Goal: Task Accomplishment & Management: Use online tool/utility

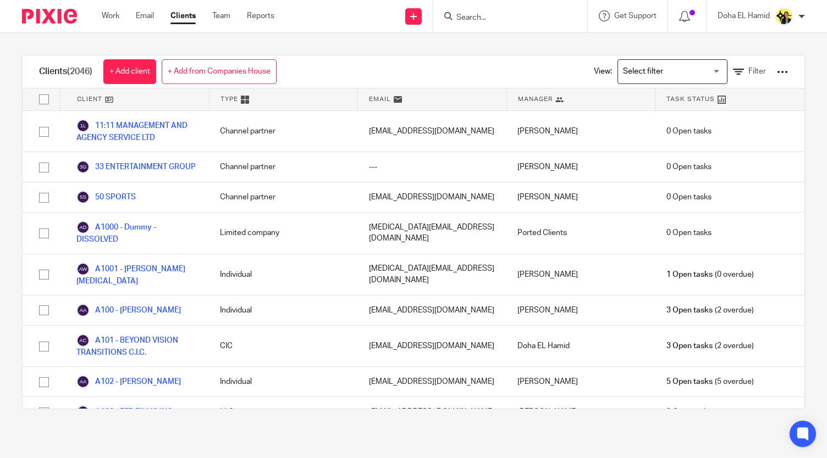
click at [492, 29] on div at bounding box center [510, 16] width 154 height 32
click at [491, 23] on form at bounding box center [513, 16] width 117 height 14
click at [491, 19] on input "Search" at bounding box center [504, 18] width 99 height 10
type input "o10"
click at [500, 42] on link at bounding box center [546, 47] width 186 height 25
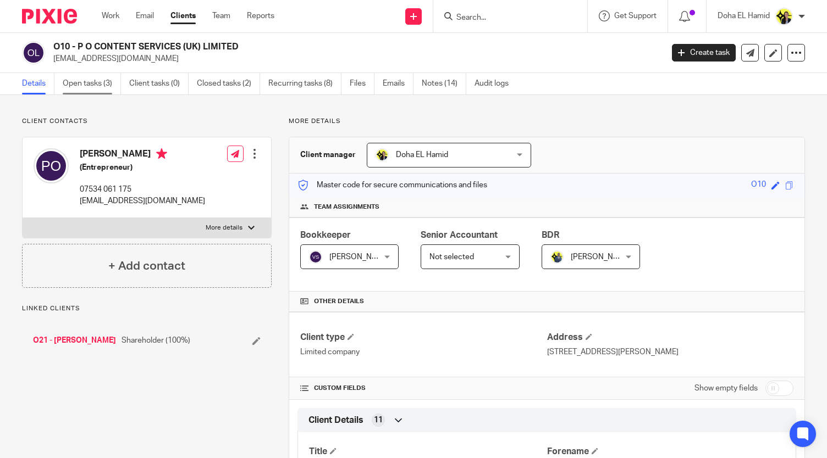
click at [90, 84] on link "Open tasks (3)" at bounding box center [92, 83] width 58 height 21
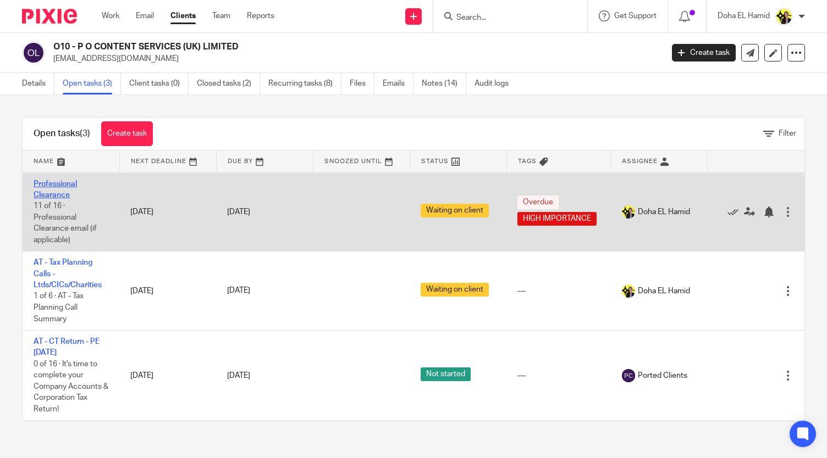
click at [56, 185] on link "Professional Clearance" at bounding box center [55, 189] width 43 height 19
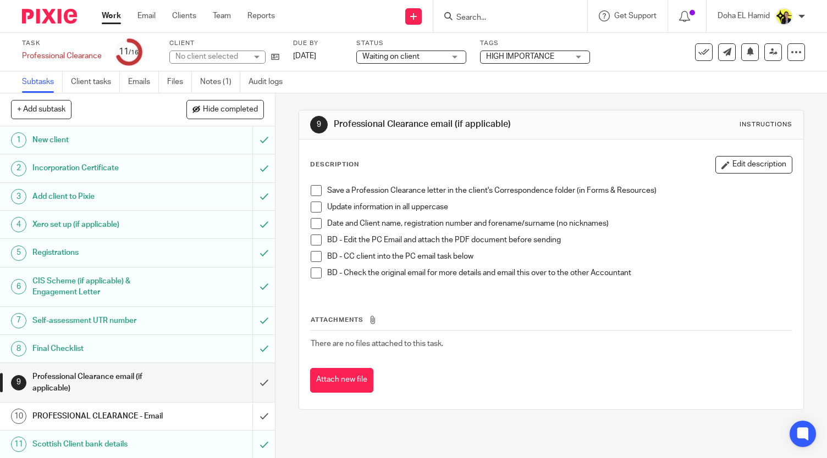
click at [137, 382] on h1 "Professional Clearance email (if applicable)" at bounding box center [102, 383] width 140 height 28
click at [108, 421] on h1 "PROFESSIONAL CLEARANCE - Email" at bounding box center [102, 416] width 140 height 16
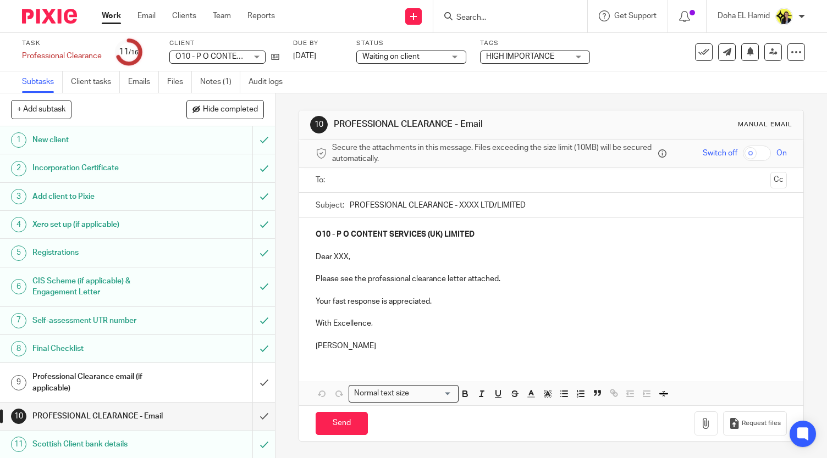
drag, startPoint x: 472, startPoint y: 126, endPoint x: 418, endPoint y: 124, distance: 53.9
click at [418, 124] on h1 "PROFESSIONAL CLEARANCE - Email" at bounding box center [454, 125] width 241 height 12
click at [482, 125] on h1 "PROFESSIONAL CLEARANCE - Email" at bounding box center [454, 125] width 241 height 12
drag, startPoint x: 482, startPoint y: 125, endPoint x: 328, endPoint y: 127, distance: 153.4
click at [328, 127] on div "10 PROFESSIONAL CLEARANCE - Email Manual email" at bounding box center [551, 125] width 482 height 18
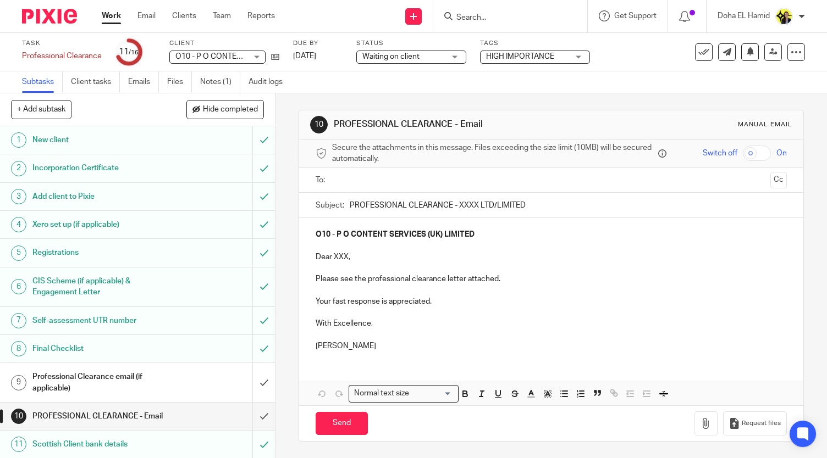
copy h1 "PROFESSIONAL CLEARANCE - Email"
click at [488, 17] on input "Search" at bounding box center [504, 18] width 99 height 10
click at [462, 20] on input "just ca" at bounding box center [504, 18] width 99 height 10
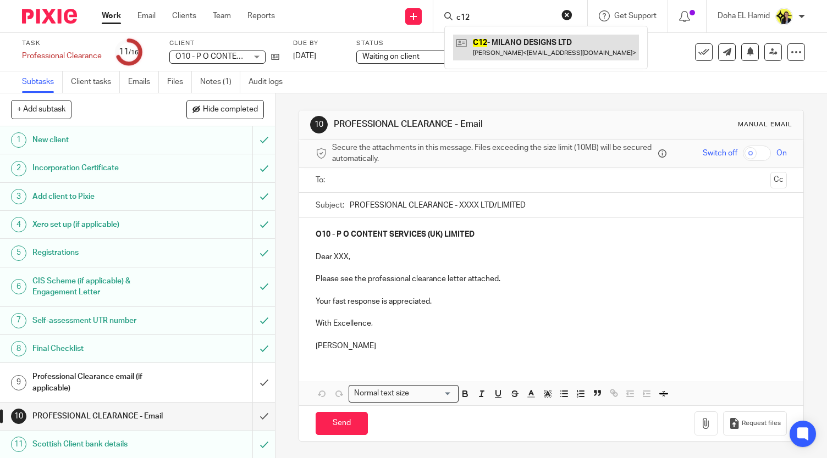
type input "c12"
click at [336, 258] on p "Dear XXX," at bounding box center [551, 257] width 471 height 11
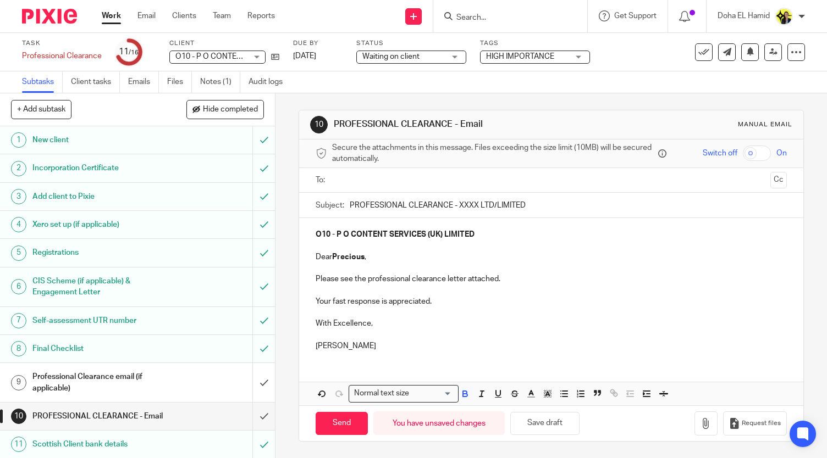
click at [340, 253] on strong "Precious" at bounding box center [348, 257] width 32 height 8
click at [430, 280] on p "Please see the professional clearance letter attached." at bounding box center [551, 279] width 471 height 11
click at [548, 423] on button "Save draft" at bounding box center [544, 424] width 69 height 24
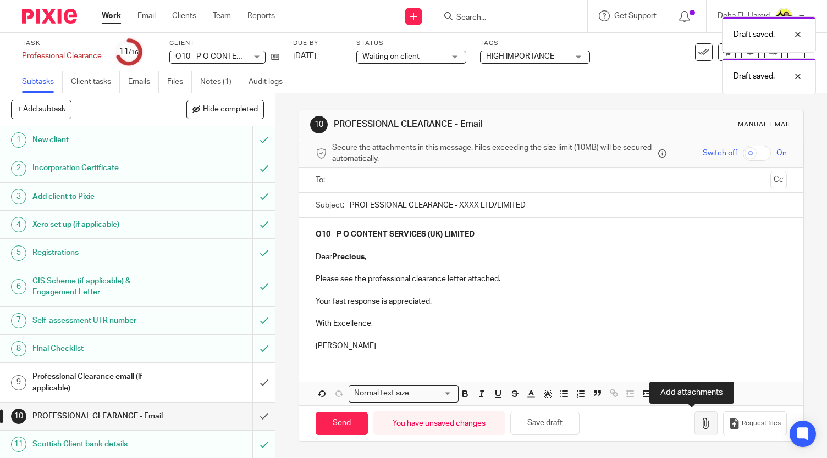
click at [700, 421] on icon "button" at bounding box center [705, 423] width 11 height 11
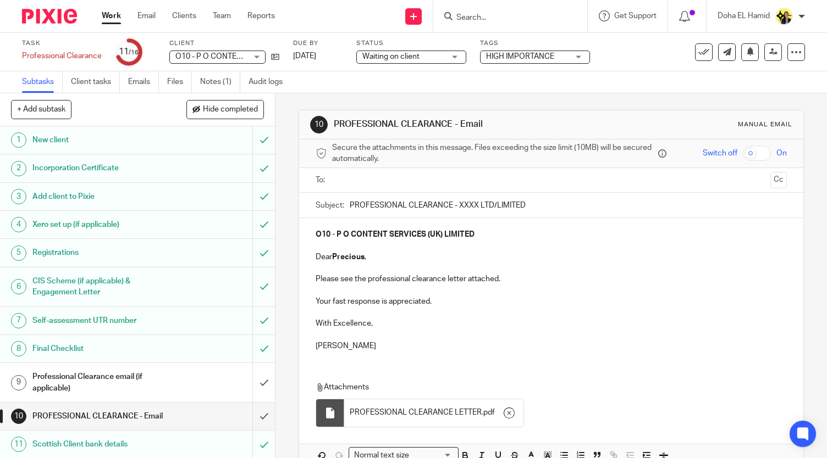
click at [352, 187] on ul at bounding box center [551, 181] width 437 height 18
click at [350, 180] on input "text" at bounding box center [551, 180] width 430 height 13
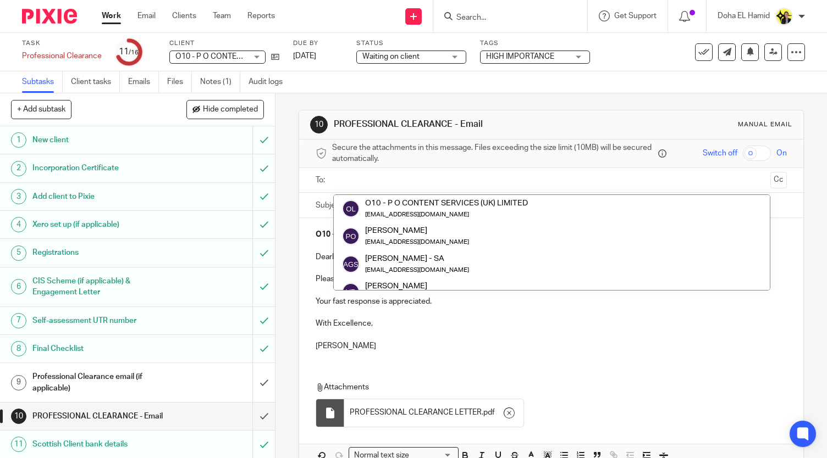
paste input "brightaccountancy@yahoo.com"
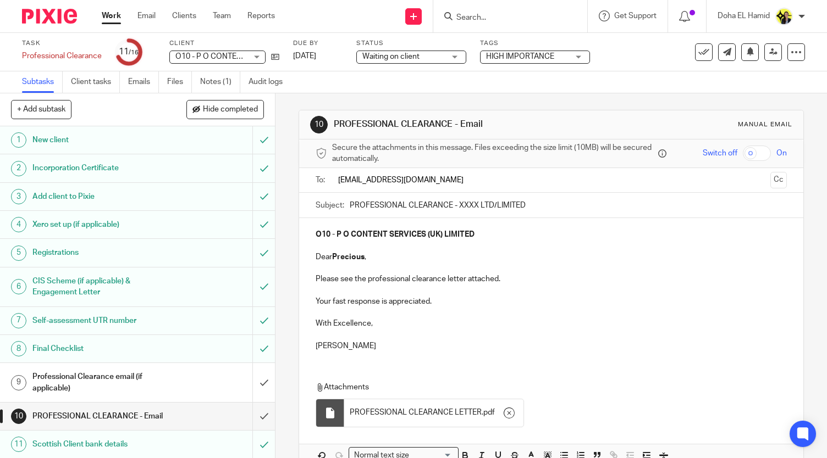
type input "brightaccountancy@yahoo.com"
click at [466, 189] on ul at bounding box center [551, 181] width 437 height 18
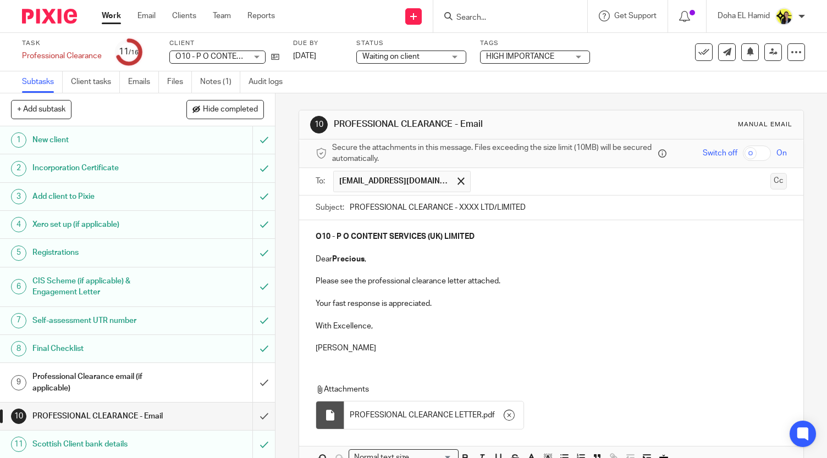
click at [770, 183] on button "Cc" at bounding box center [778, 181] width 16 height 16
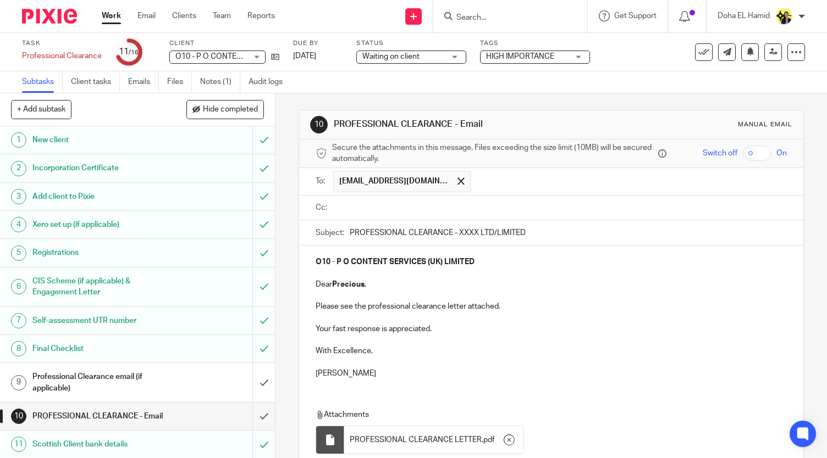
click at [392, 209] on input "text" at bounding box center [559, 208] width 446 height 13
paste input "preciousoyelade@gmail.com"
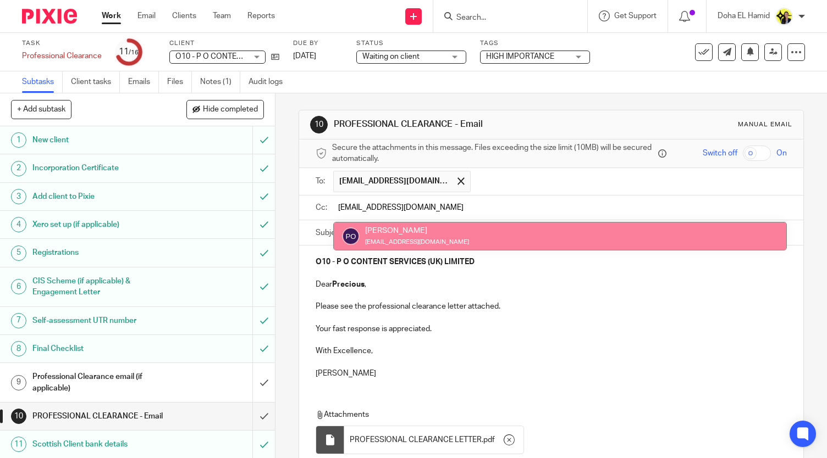
type input "preciousoyelade@gmail.com"
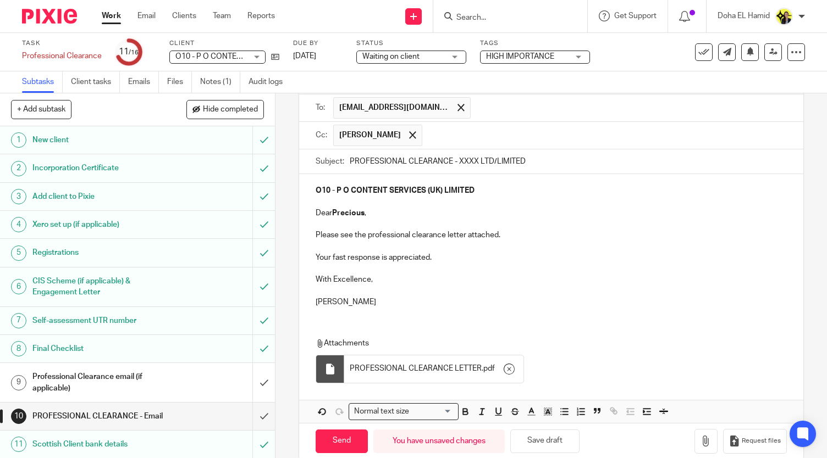
scroll to position [78, 0]
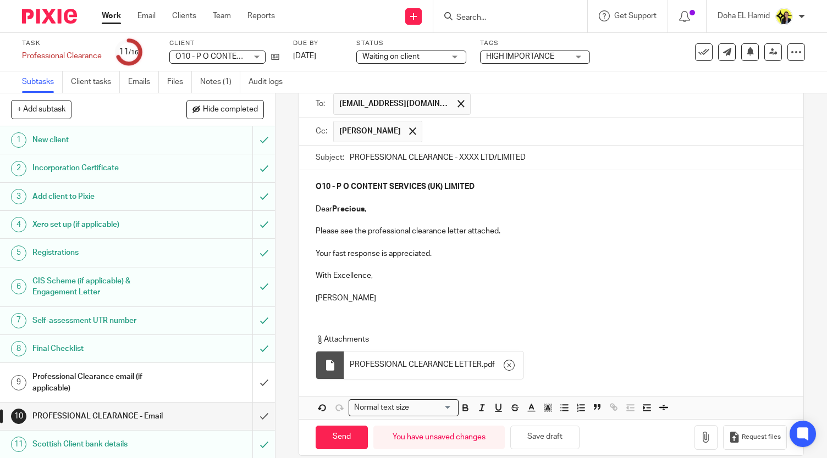
click at [338, 297] on p "[PERSON_NAME]" at bounding box center [551, 298] width 471 height 11
click at [400, 301] on p "Doha EL Hamid" at bounding box center [551, 298] width 471 height 11
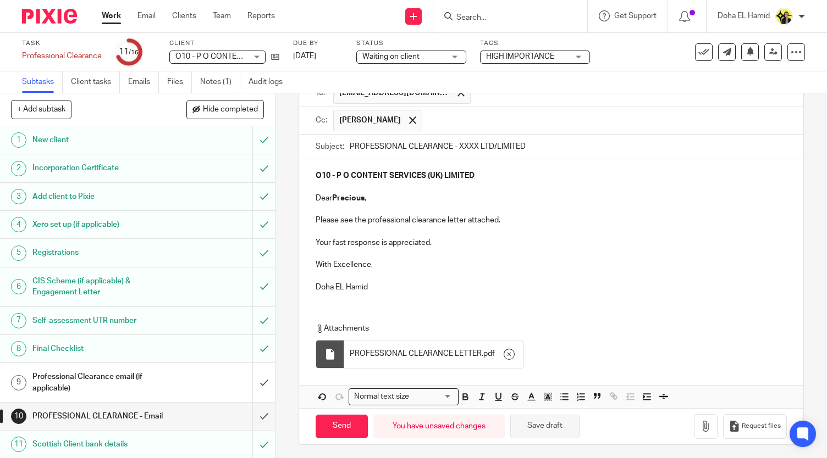
click at [553, 419] on button "Save draft" at bounding box center [544, 427] width 69 height 24
click at [342, 199] on strong "Precious" at bounding box center [348, 199] width 32 height 8
click at [414, 244] on p "Your fast response is appreciated." at bounding box center [551, 242] width 471 height 11
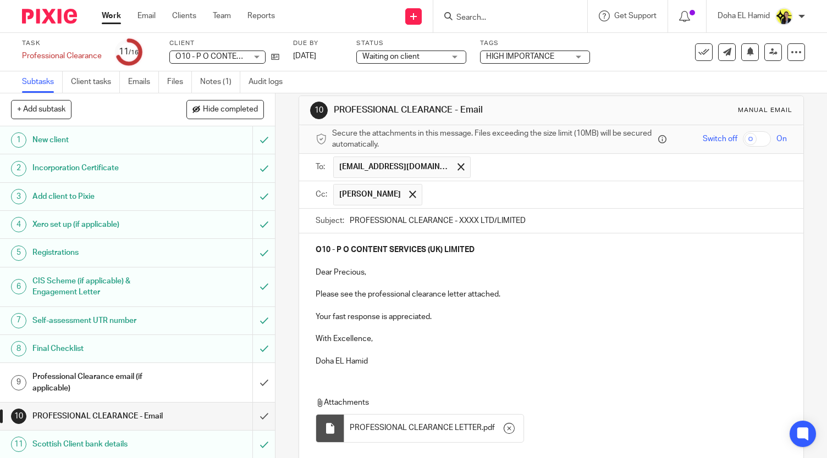
scroll to position [0, 0]
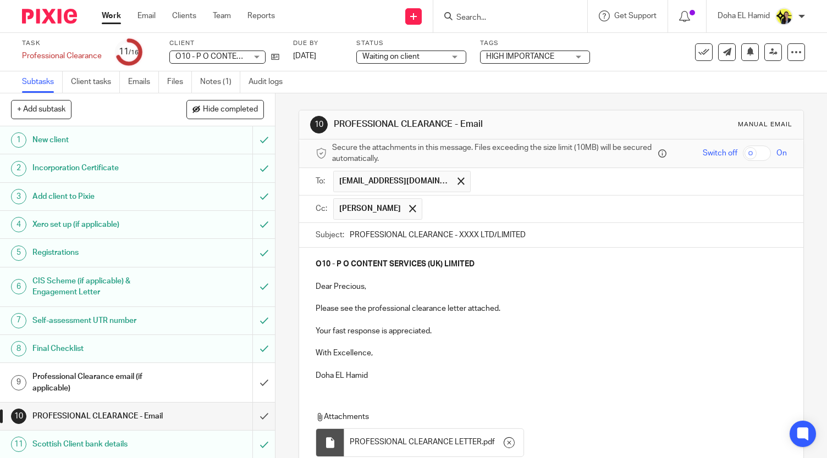
click at [546, 197] on ul "Precious Oyelade" at bounding box center [560, 209] width 454 height 27
click at [521, 217] on input "text" at bounding box center [605, 208] width 354 height 21
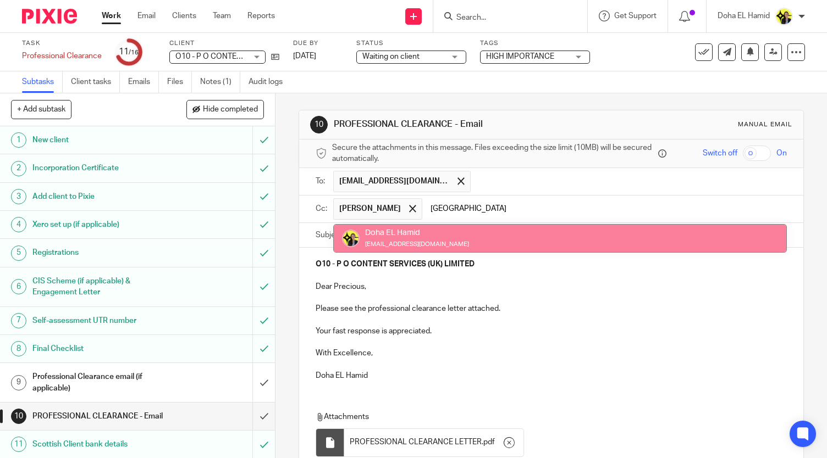
type input "doha"
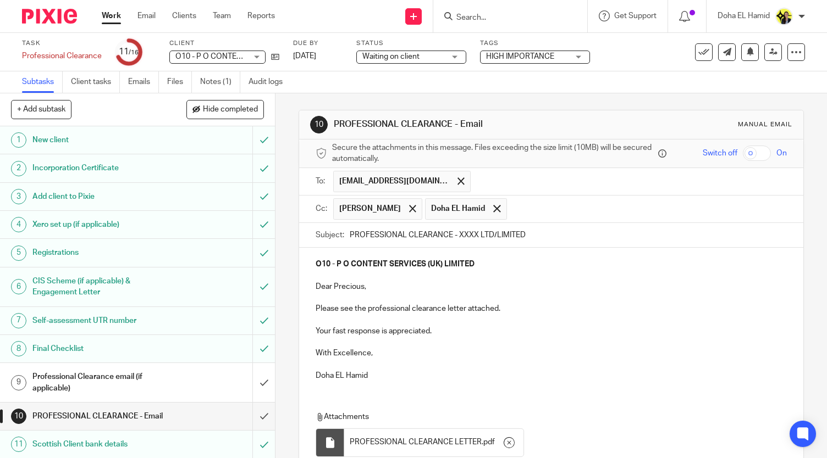
click at [529, 272] on p at bounding box center [551, 275] width 471 height 11
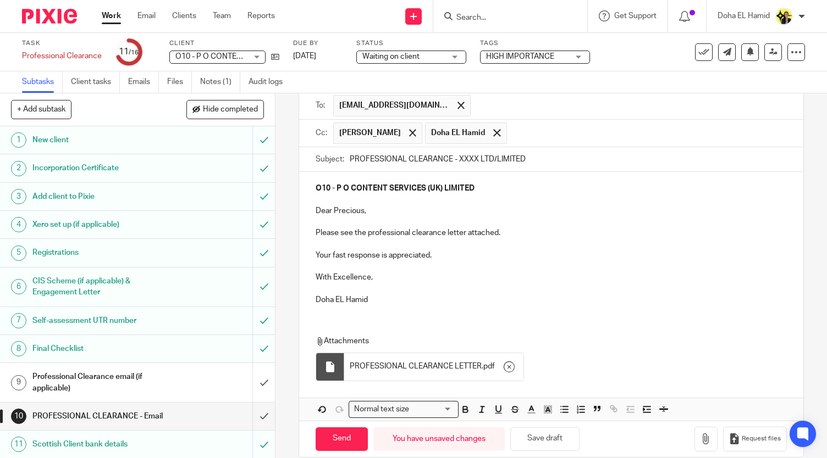
scroll to position [76, 0]
click at [461, 161] on input "PROFESSIONAL CLEARANCE - XXXX LTD/LIMITED" at bounding box center [568, 159] width 437 height 25
drag, startPoint x: 455, startPoint y: 156, endPoint x: 583, endPoint y: 153, distance: 128.1
click at [583, 153] on input "PROFESSIONAL CLEARANCE - XXXX LTD/LIMITED" at bounding box center [568, 159] width 437 height 25
paste input "O10 - P O CONTENT SERVICES (UK)"
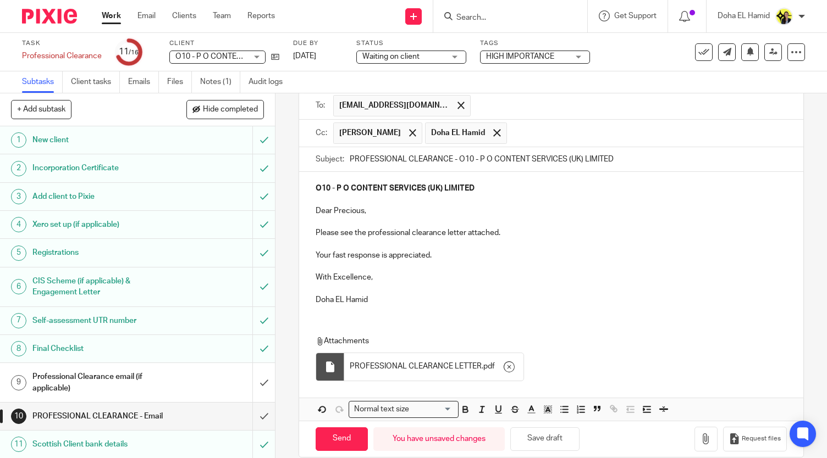
type input "PROFESSIONAL CLEARANCE - O10 - P O CONTENT SERVICES (UK) LIMITED"
click at [591, 273] on p "With Excellence," at bounding box center [551, 277] width 471 height 11
click at [532, 436] on button "Save draft" at bounding box center [544, 440] width 69 height 24
click at [336, 440] on input "Send" at bounding box center [342, 440] width 52 height 24
type input "Sent"
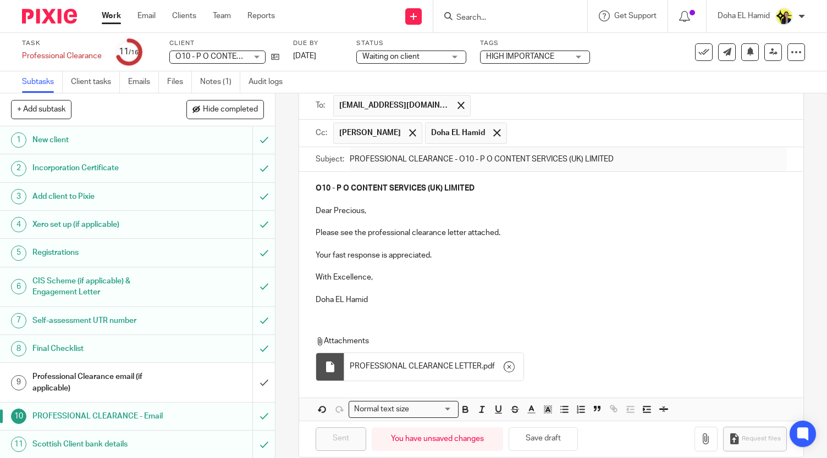
click at [489, 17] on input "Search" at bounding box center [504, 18] width 99 height 10
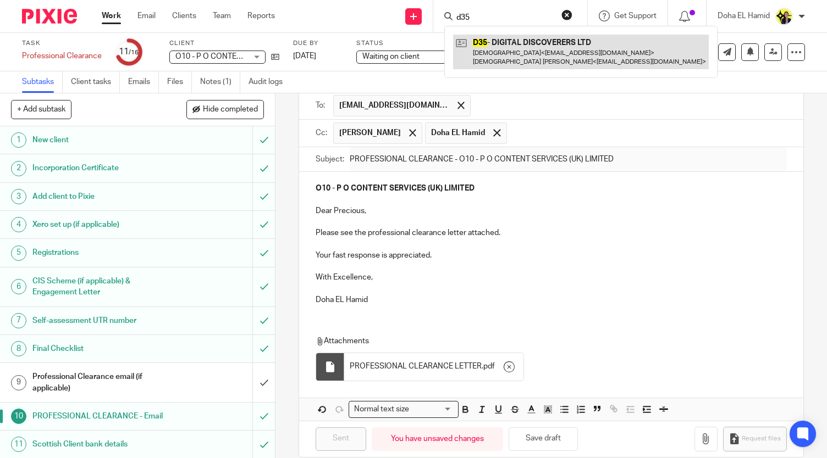
type input "d35"
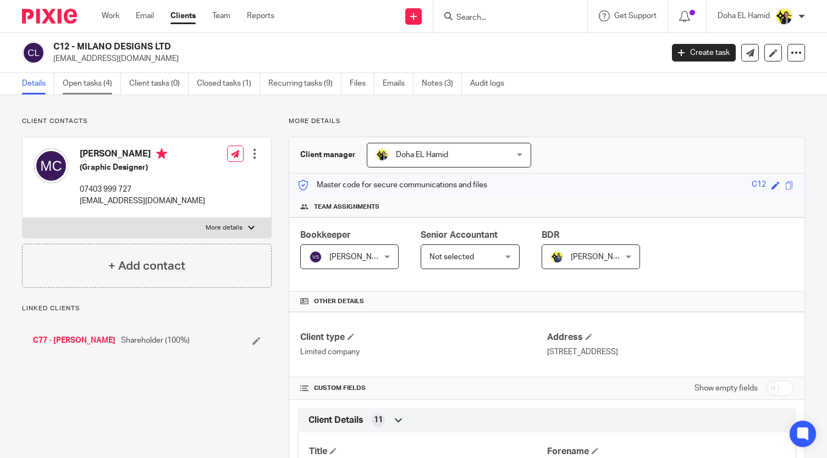
click at [96, 77] on link "Open tasks (4)" at bounding box center [92, 83] width 58 height 21
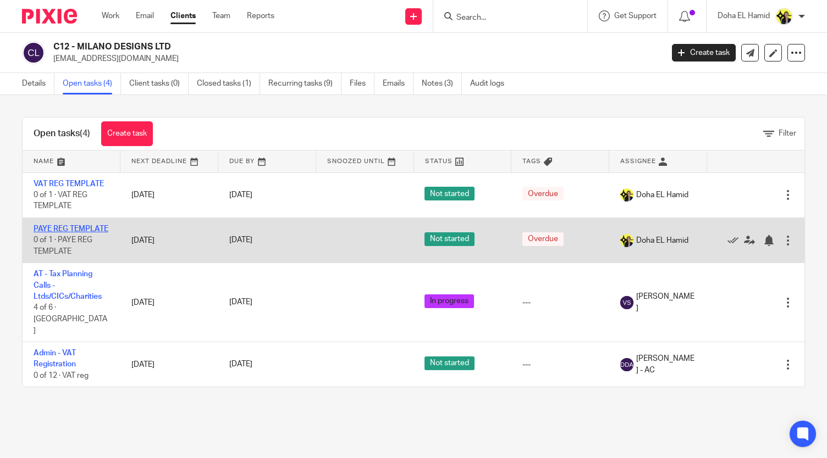
click at [62, 233] on link "PAYE REG TEMPLATE" at bounding box center [71, 229] width 75 height 8
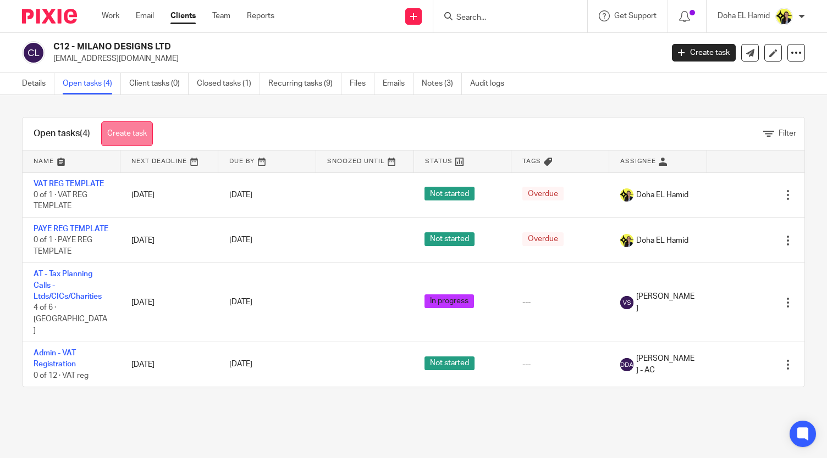
click at [139, 135] on link "Create task" at bounding box center [127, 133] width 52 height 25
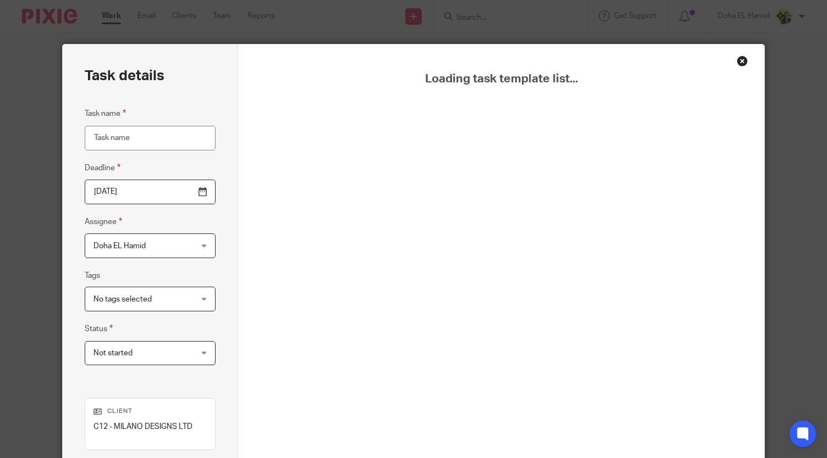
click at [133, 137] on input "Task name" at bounding box center [150, 138] width 131 height 25
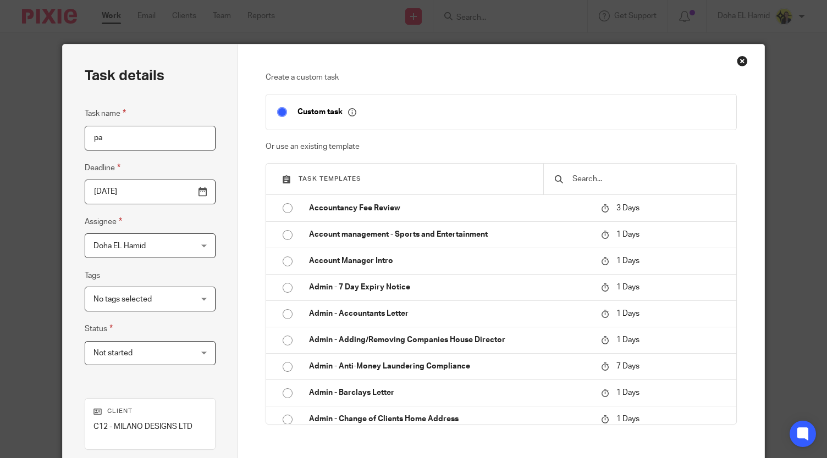
type input "p"
type input "PAYE"
click at [632, 175] on input "text" at bounding box center [648, 179] width 154 height 12
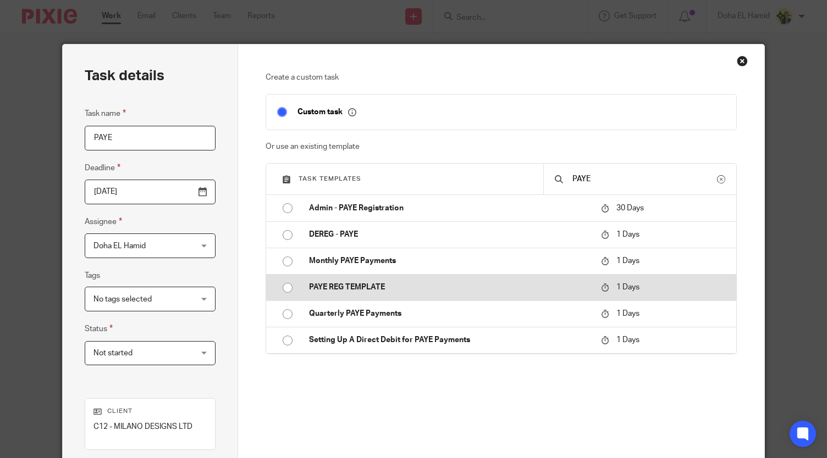
type input "PAYE"
click at [291, 282] on input "radio" at bounding box center [287, 288] width 21 height 21
type input "2025-09-23"
checkbox input "false"
radio input "false"
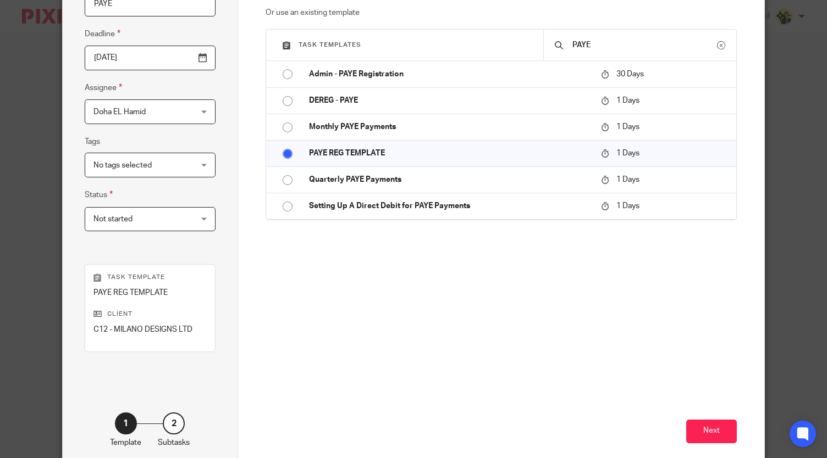
scroll to position [190, 0]
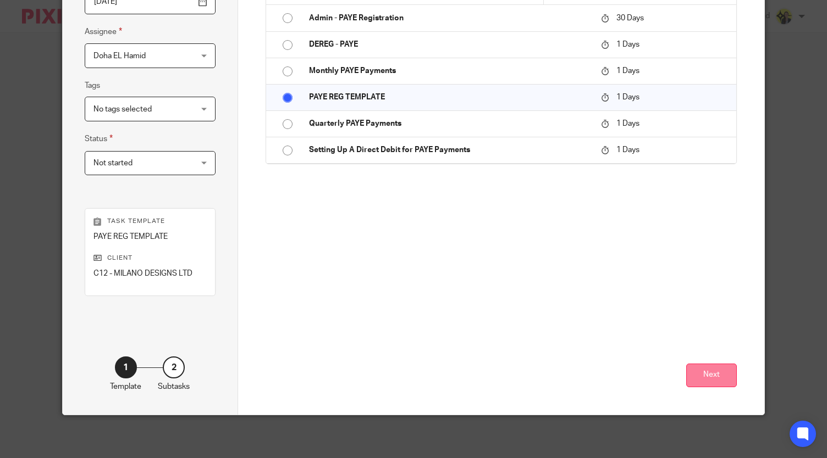
click at [700, 378] on button "Next" at bounding box center [711, 376] width 51 height 24
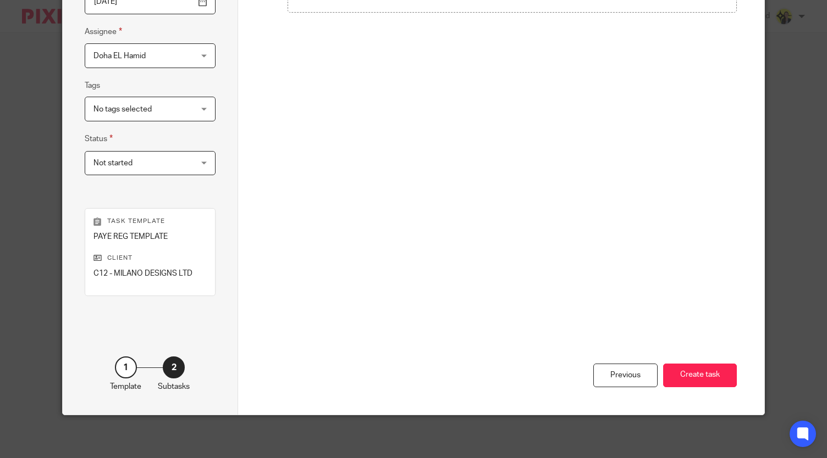
scroll to position [10, 0]
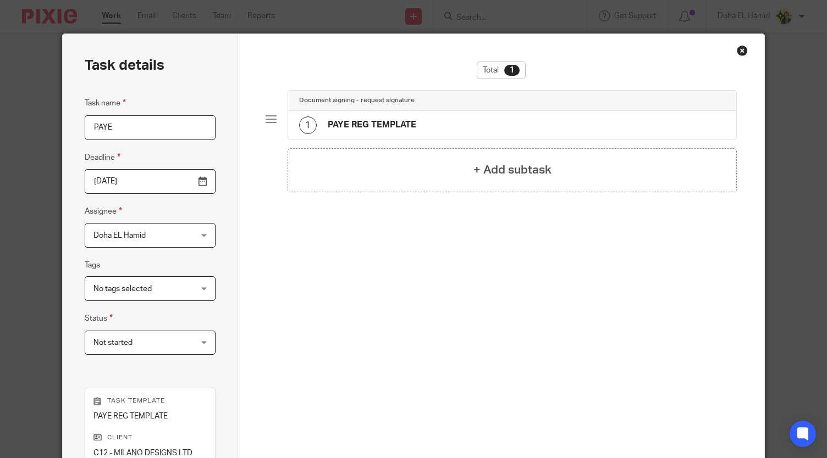
click at [364, 120] on h4 "PAYE REG TEMPLATE" at bounding box center [372, 125] width 89 height 12
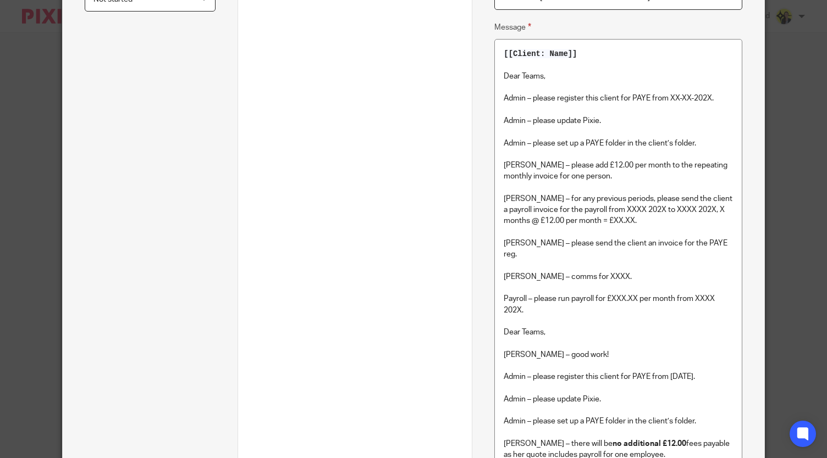
scroll to position [368, 0]
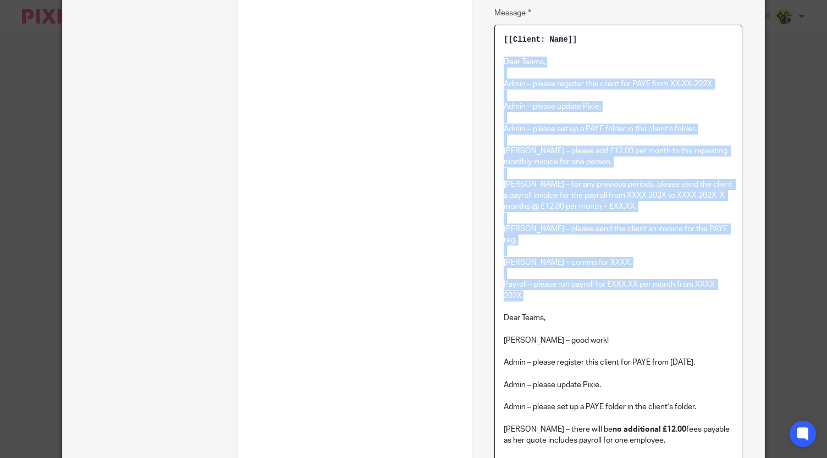
drag, startPoint x: 526, startPoint y: 285, endPoint x: 498, endPoint y: 58, distance: 228.7
click at [498, 58] on div "[[Client: Name]] Dear Teams, Admin – please register this client for PAYE from …" at bounding box center [618, 359] width 247 height 668
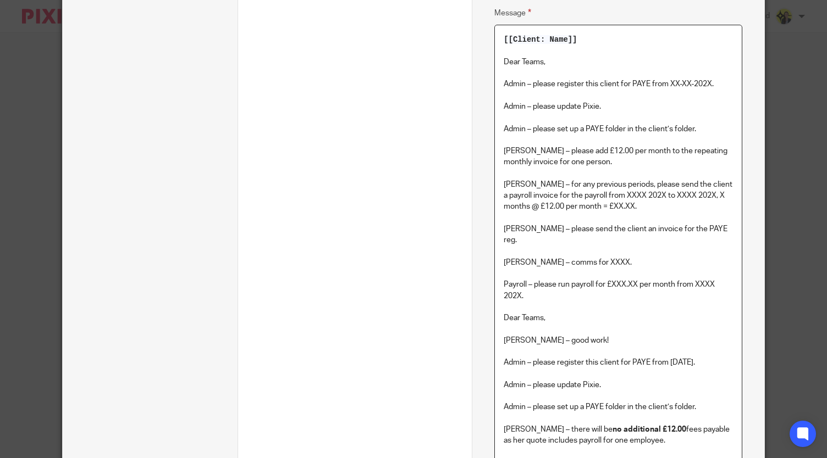
click at [443, 106] on div "Total 1 Document signing - request signature 1 PAYE REG TEMPLATE + Add subtask" at bounding box center [355, 21] width 212 height 634
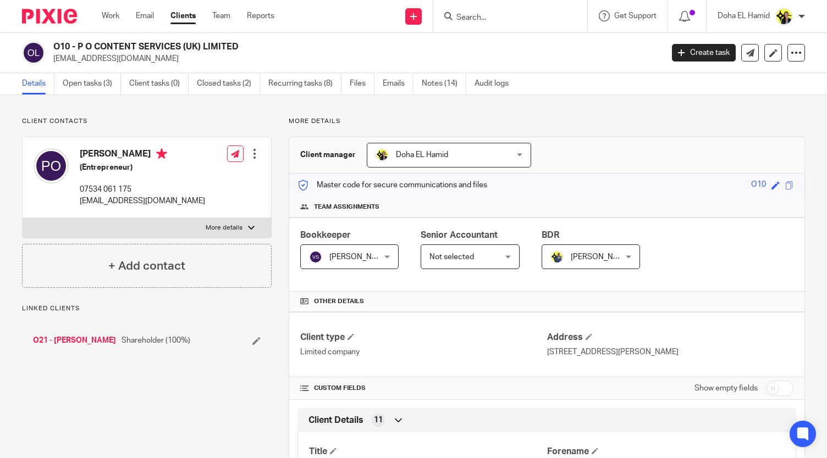
click at [107, 152] on h4 "Precious Oyelade" at bounding box center [142, 155] width 125 height 14
copy h4 "Precious"
click at [81, 197] on p "preciousoyelade@gmail.com" at bounding box center [142, 201] width 125 height 11
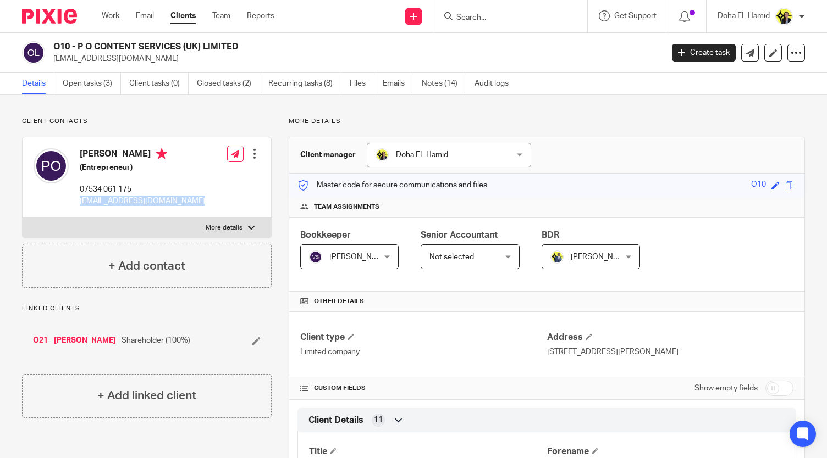
click at [81, 197] on p "preciousoyelade@gmail.com" at bounding box center [142, 201] width 125 height 11
copy div "preciousoyelade@gmail.com"
drag, startPoint x: 237, startPoint y: 51, endPoint x: 53, endPoint y: 43, distance: 184.9
click at [53, 43] on h2 "O10 - P O CONTENT SERVICES (UK) LIMITED" at bounding box center [294, 47] width 482 height 12
copy h2 "O10 - P O CONTENT SERVICES (UK) LIMITED"
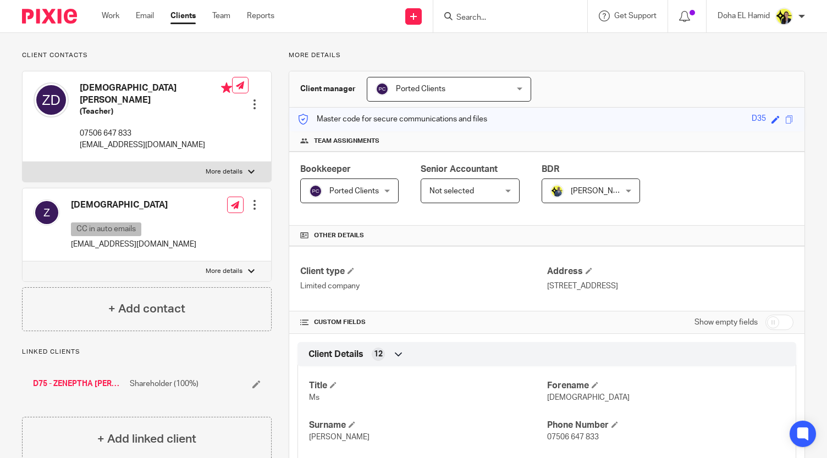
scroll to position [62, 0]
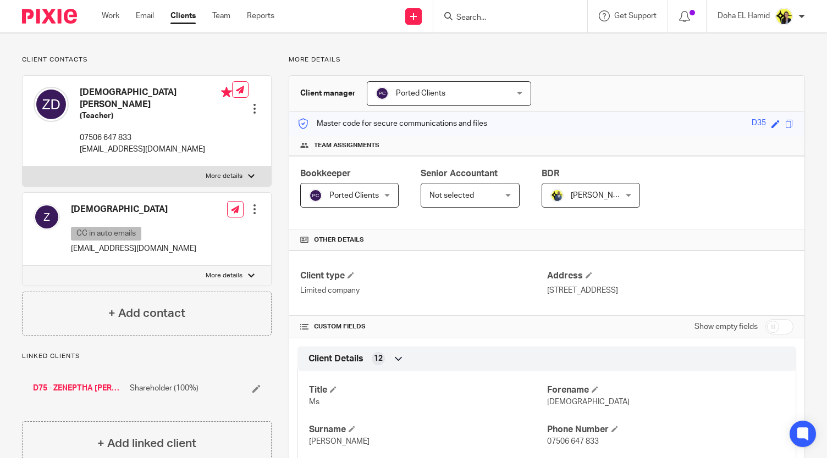
click at [458, 16] on input "Search" at bounding box center [504, 18] width 99 height 10
type input "jc"
click at [528, 43] on link at bounding box center [546, 47] width 186 height 25
